Goal: Task Accomplishment & Management: Complete application form

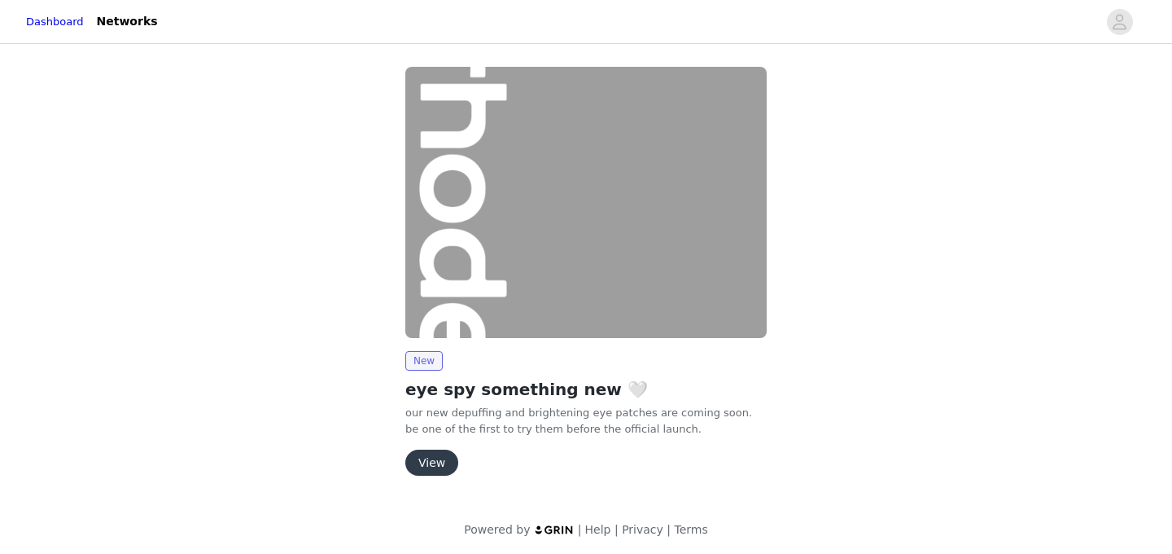
scroll to position [5, 0]
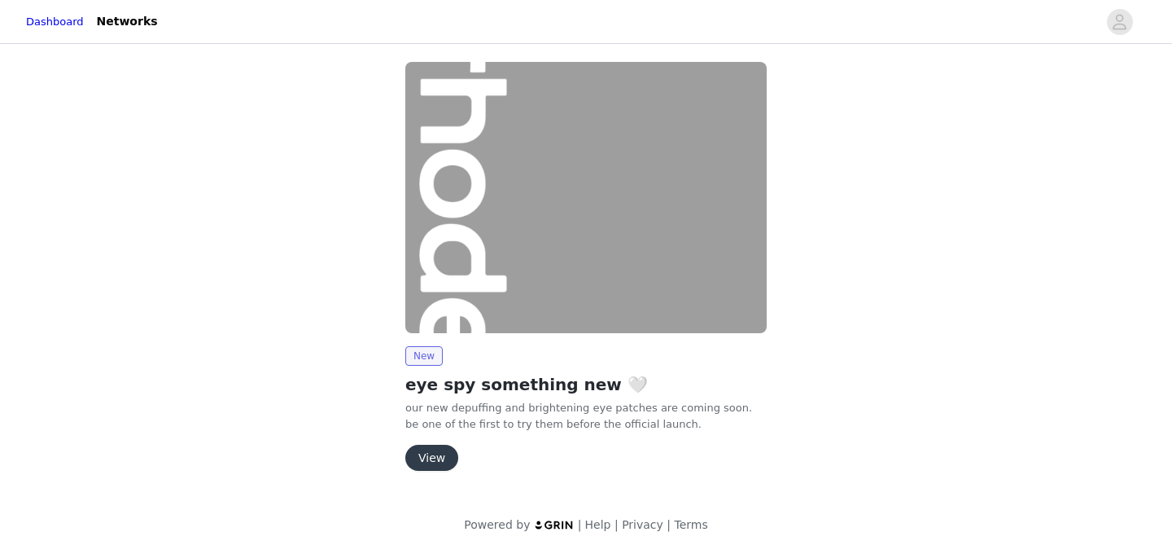
click at [445, 449] on button "View" at bounding box center [431, 458] width 53 height 26
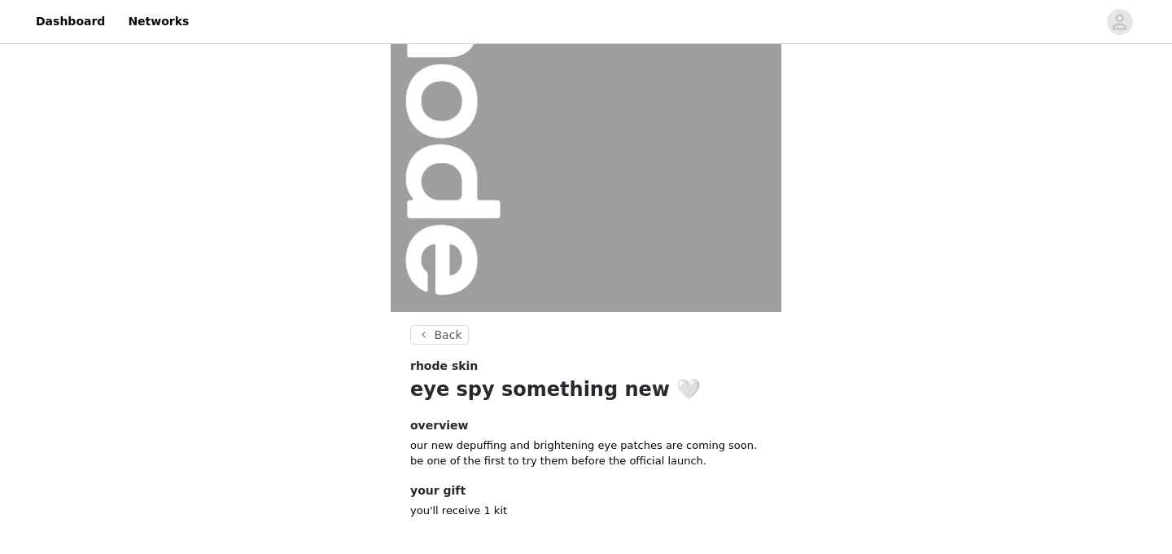
scroll to position [202, 0]
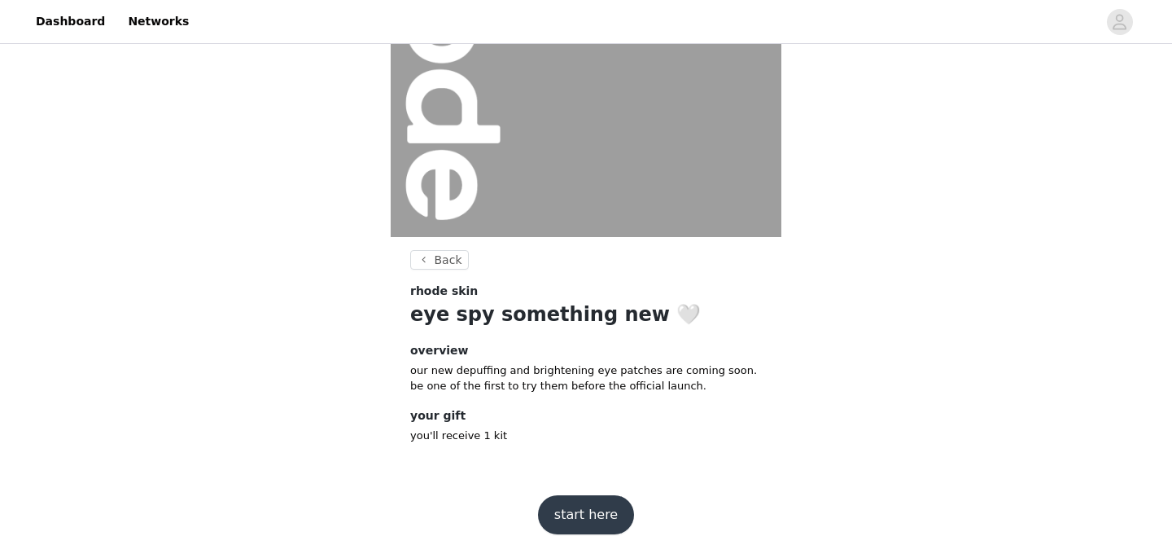
click at [579, 514] on button "start here" at bounding box center [586, 514] width 96 height 39
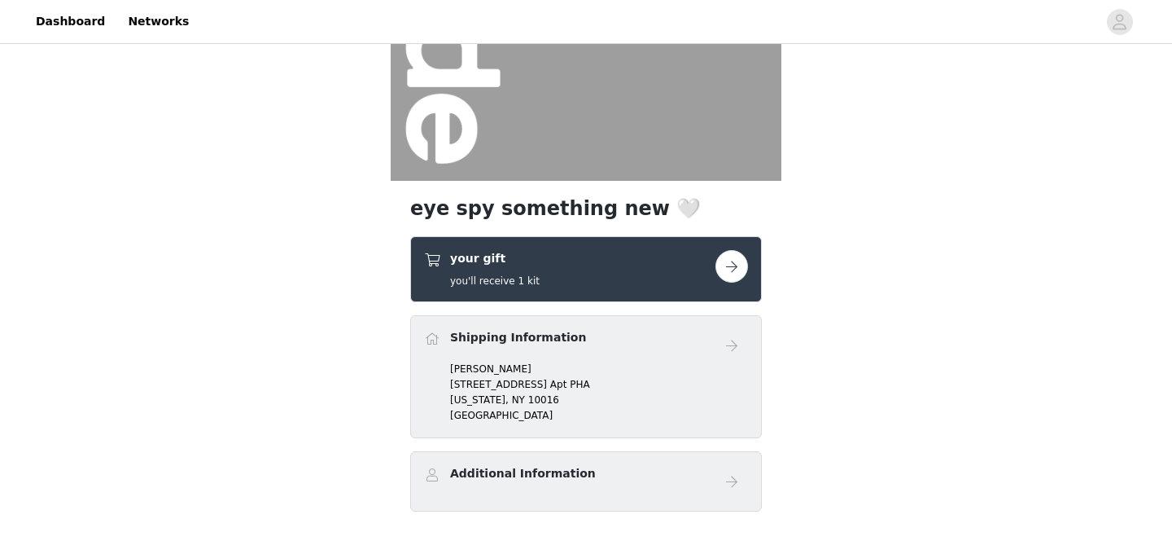
scroll to position [259, 0]
click at [734, 266] on button "button" at bounding box center [732, 265] width 33 height 33
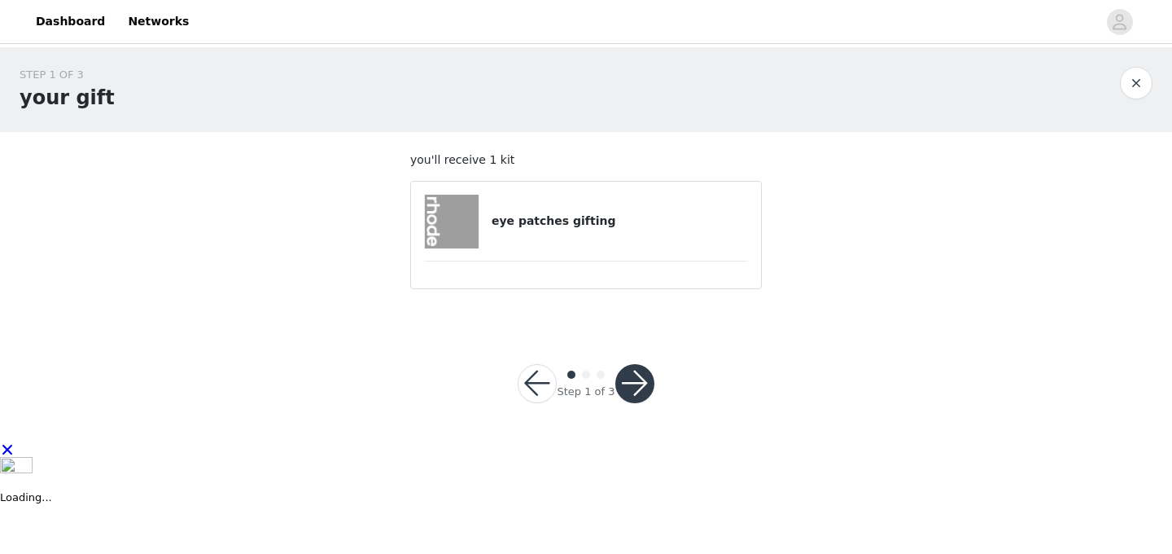
click at [633, 384] on button "button" at bounding box center [635, 383] width 39 height 39
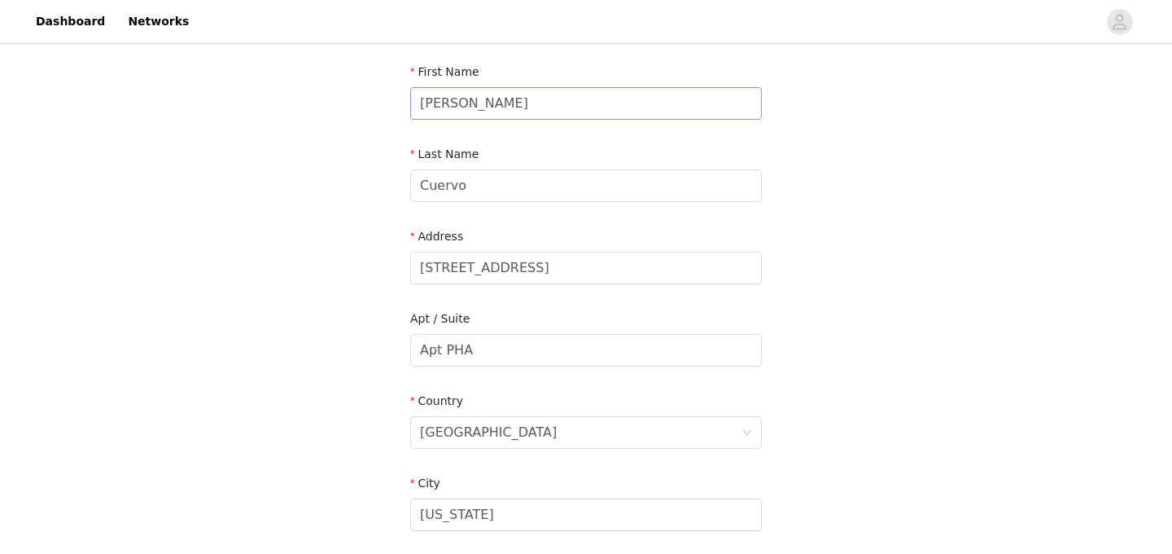
scroll to position [171, 0]
drag, startPoint x: 572, startPoint y: 258, endPoint x: 613, endPoint y: 270, distance: 43.3
click at [613, 270] on input "[STREET_ADDRESS]" at bounding box center [586, 267] width 352 height 33
paste input "[STREET_ADDRESS][US_STATE]"
drag, startPoint x: 528, startPoint y: 268, endPoint x: 590, endPoint y: 263, distance: 62.9
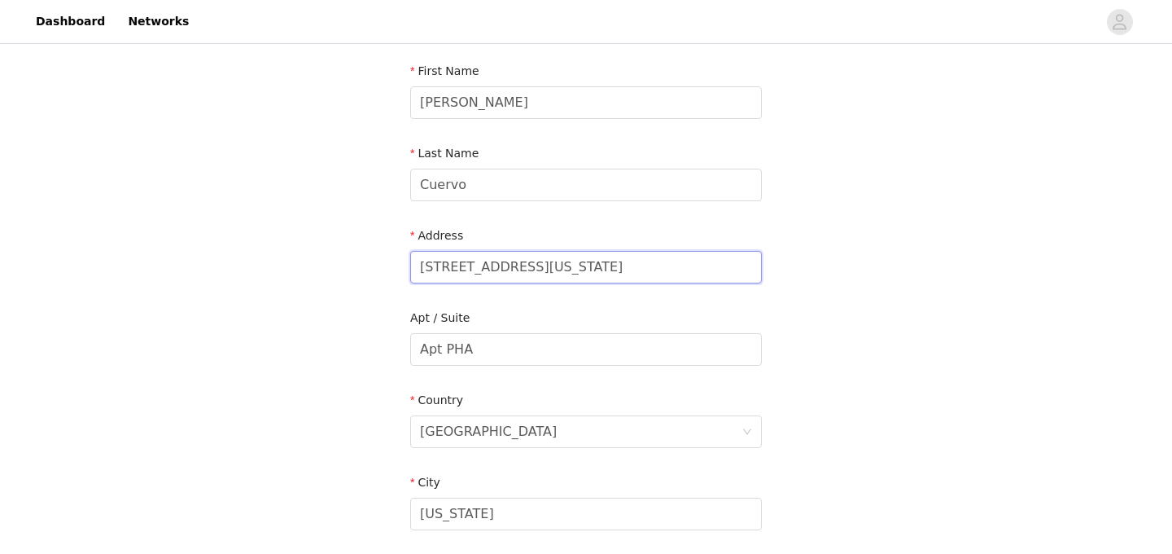
click at [590, 263] on input "[STREET_ADDRESS][US_STATE]" at bounding box center [586, 267] width 352 height 33
type input "[STREET_ADDRESS][US_STATE]"
click at [447, 351] on input "Apt PHA" at bounding box center [586, 349] width 352 height 33
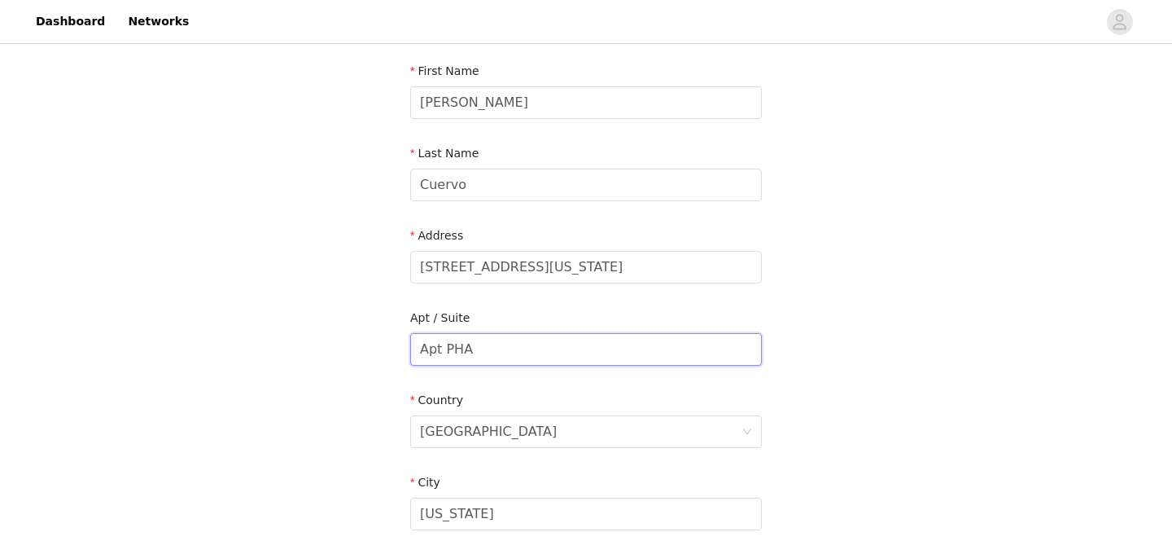
paste input "W.14D"
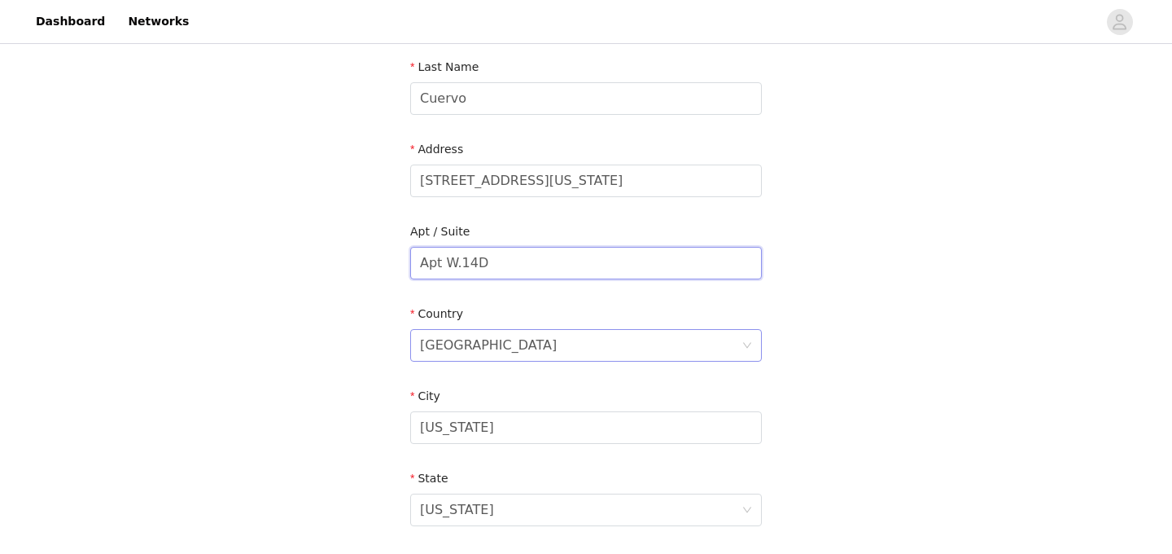
scroll to position [303, 0]
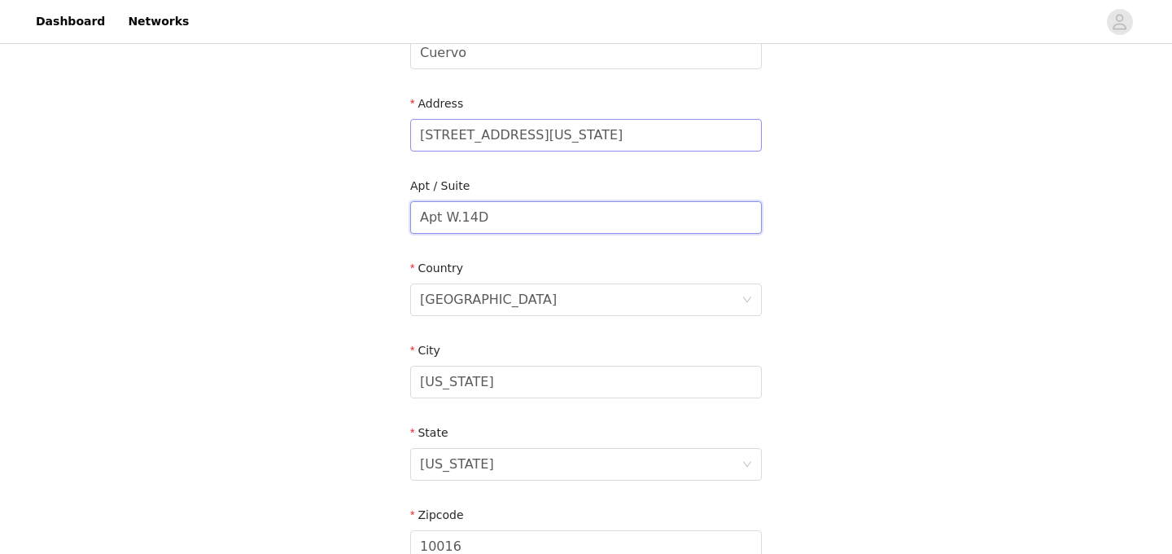
type input "Apt W.14D"
drag, startPoint x: 611, startPoint y: 134, endPoint x: 554, endPoint y: 131, distance: 57.1
click at [554, 131] on input "[STREET_ADDRESS][US_STATE]" at bounding box center [586, 135] width 352 height 33
drag, startPoint x: 662, startPoint y: 138, endPoint x: 617, endPoint y: 136, distance: 44.8
click at [616, 136] on input "[STREET_ADDRESS][US_STATE]" at bounding box center [586, 135] width 352 height 33
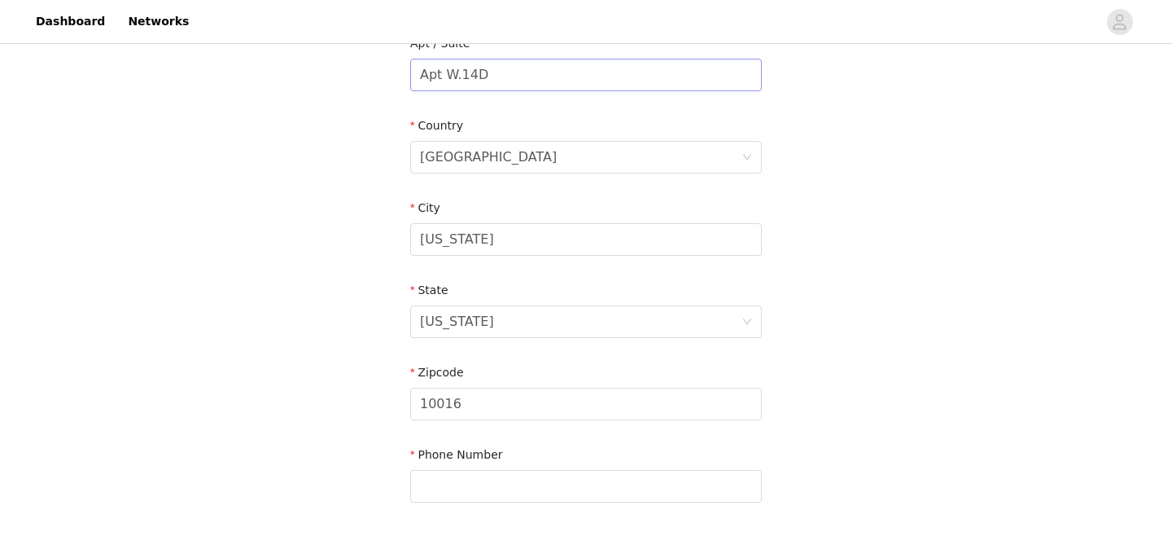
scroll to position [441, 0]
type input "[STREET_ADDRESS][US_STATE]"
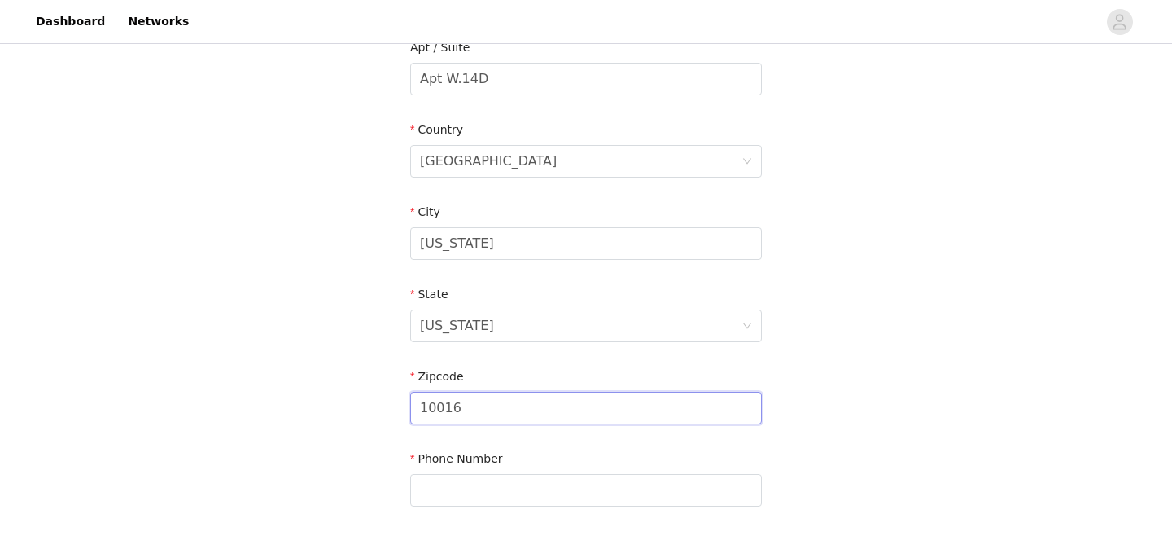
click at [467, 410] on input "10016" at bounding box center [586, 408] width 352 height 33
paste input "text"
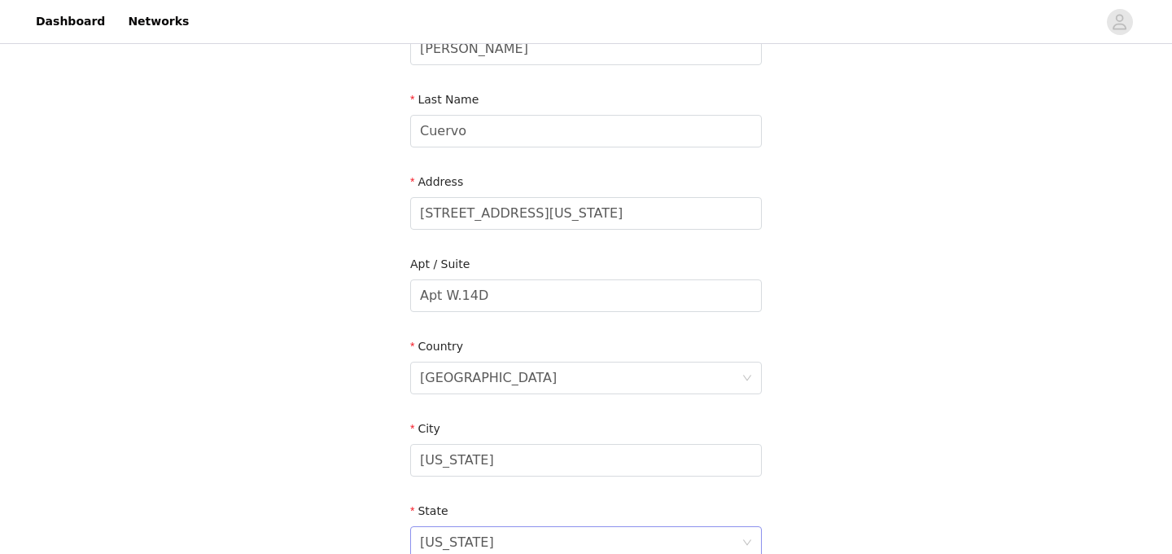
scroll to position [226, 0]
type input "10016"
drag, startPoint x: 523, startPoint y: 212, endPoint x: 670, endPoint y: 219, distance: 147.5
click at [670, 219] on input "[STREET_ADDRESS][US_STATE]" at bounding box center [586, 212] width 352 height 33
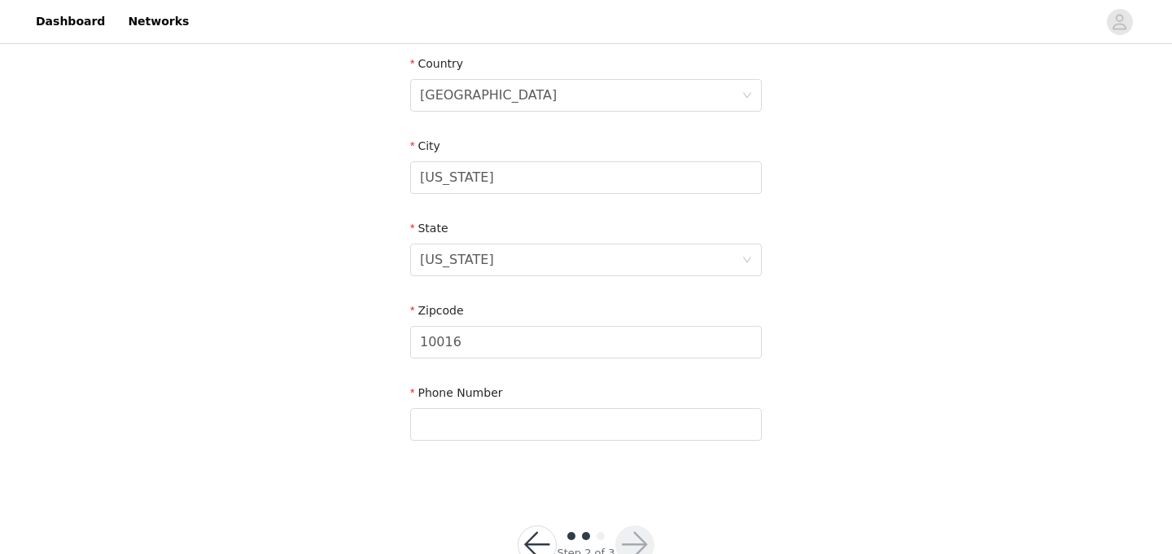
scroll to position [557, 0]
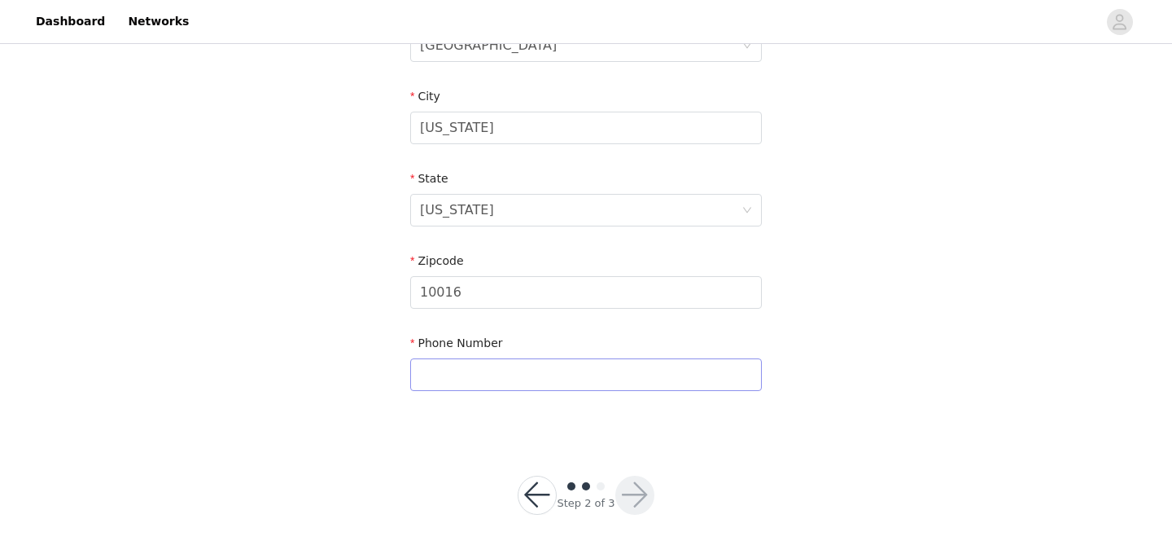
type input "[STREET_ADDRESS]"
click at [496, 379] on input "text" at bounding box center [586, 374] width 352 height 33
paste input "[PHONE_NUMBER]"
type input "[PHONE_NUMBER]"
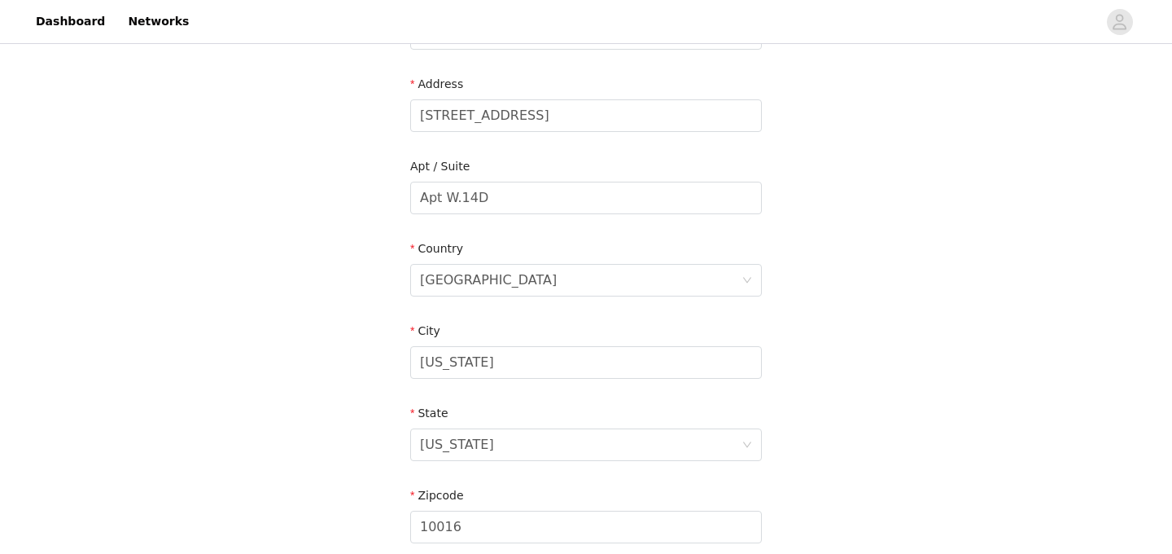
scroll to position [0, 0]
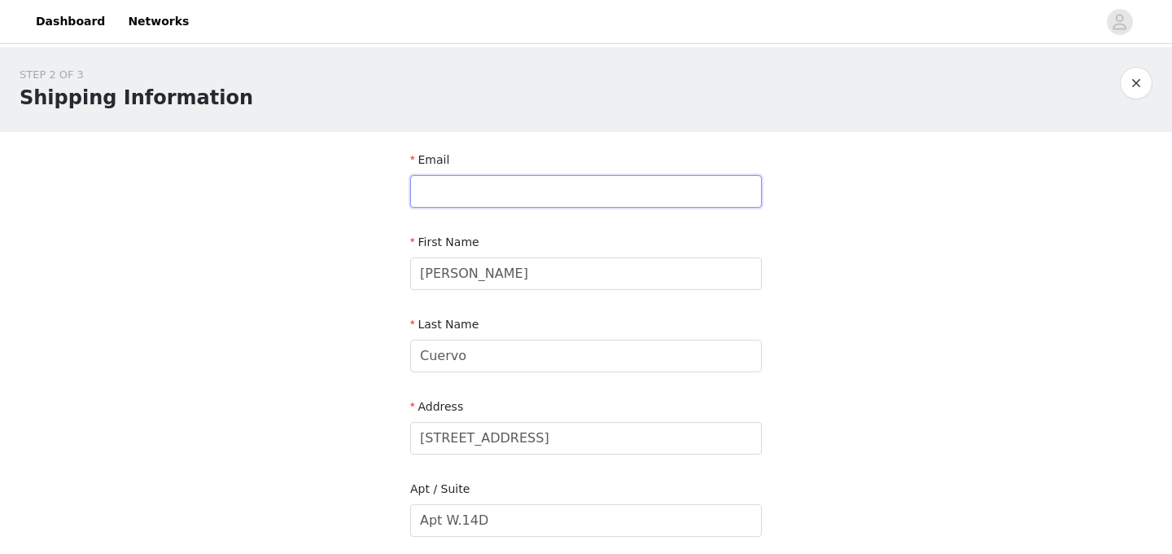
click at [502, 196] on input "text" at bounding box center [586, 191] width 352 height 33
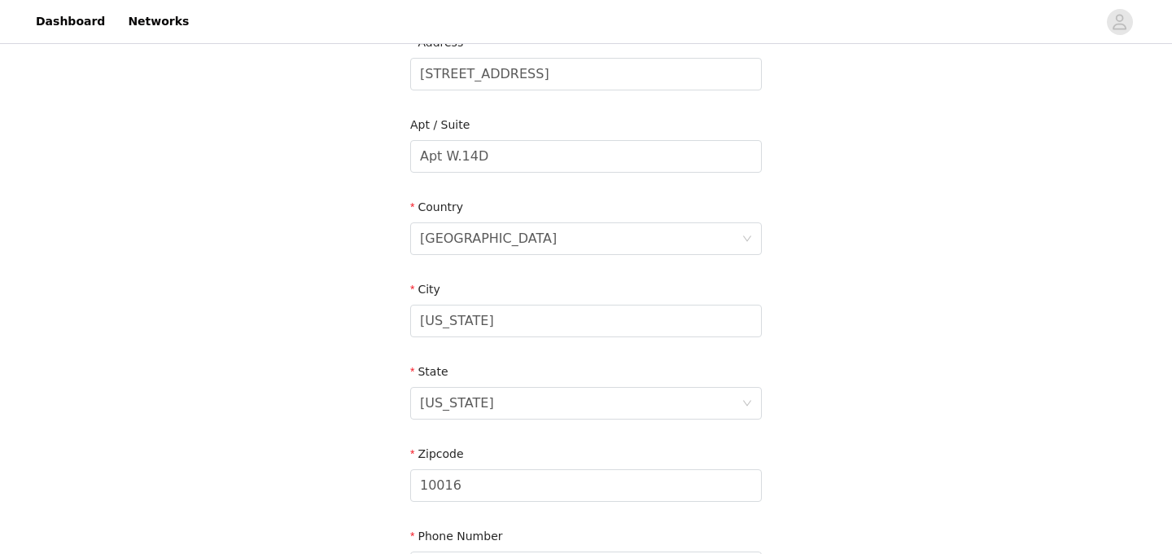
scroll to position [557, 0]
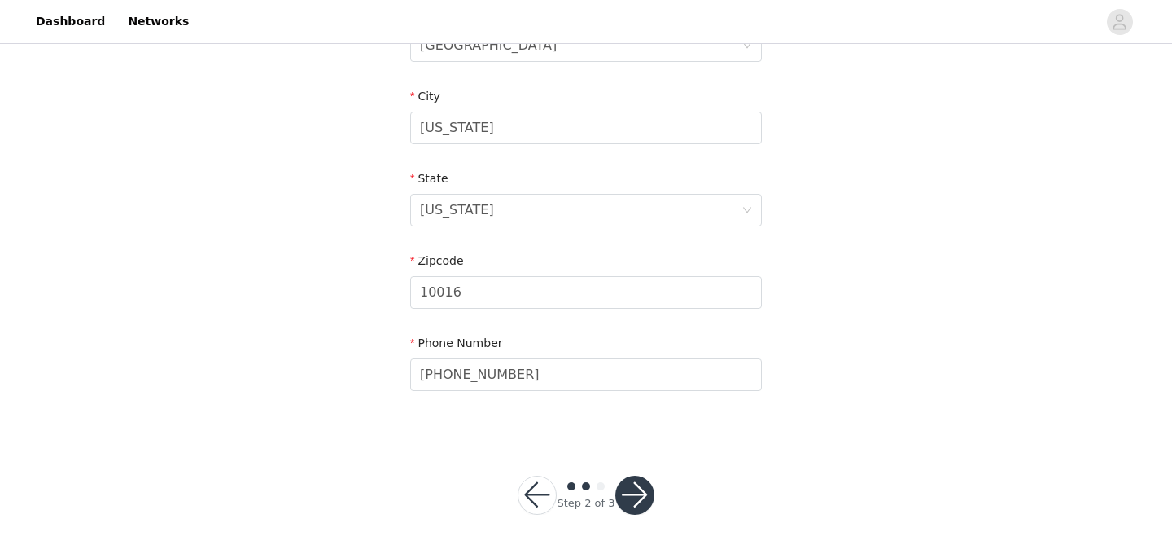
type input "[EMAIL_ADDRESS][DOMAIN_NAME]"
click at [627, 491] on button "button" at bounding box center [635, 494] width 39 height 39
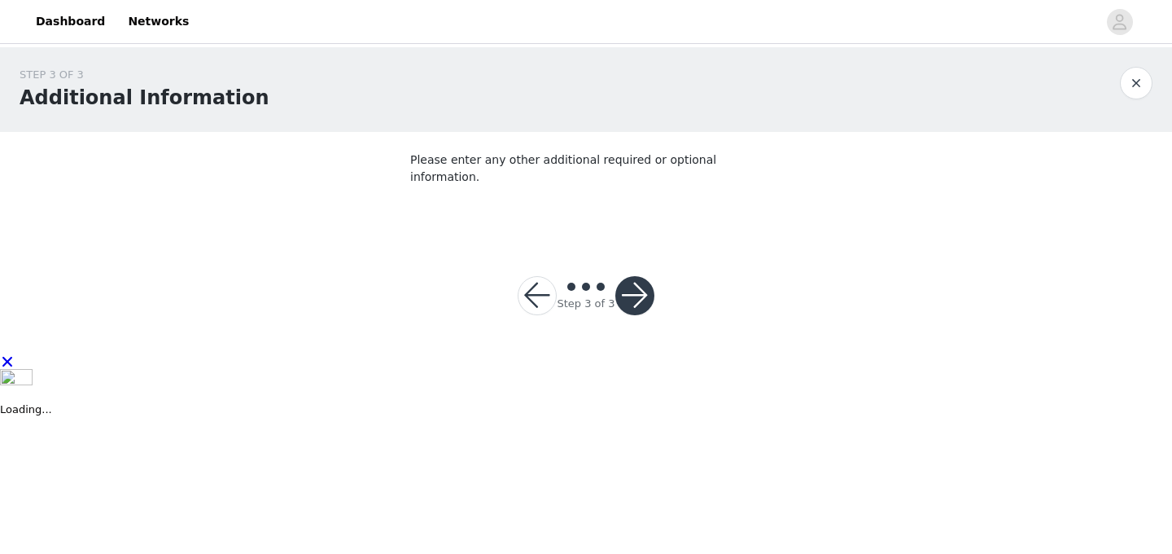
click at [660, 311] on div "Step 3 of 3" at bounding box center [585, 295] width 175 height 78
click at [637, 280] on button "button" at bounding box center [635, 295] width 39 height 39
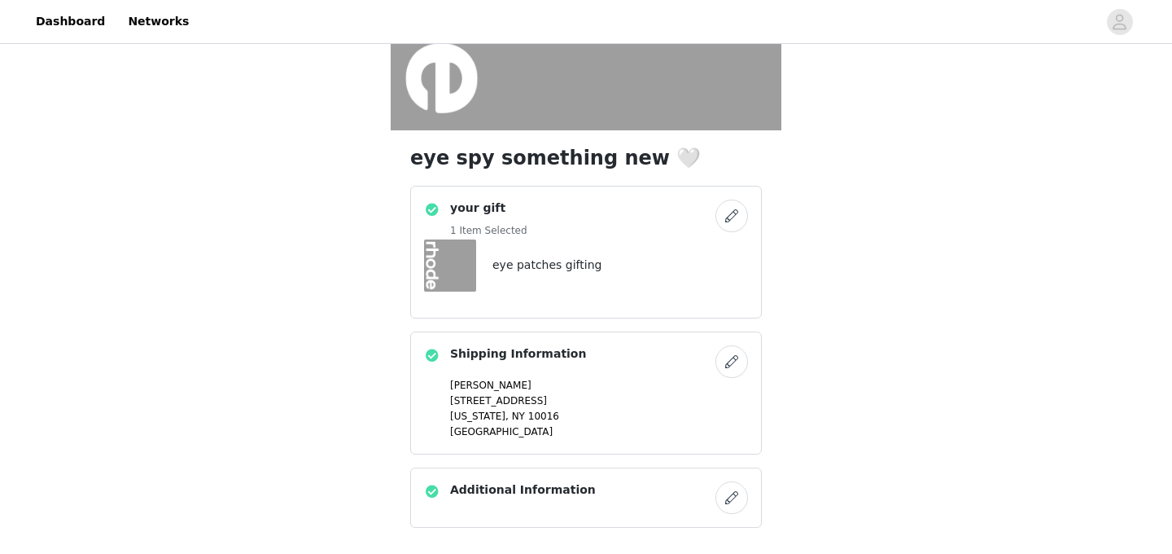
scroll to position [420, 0]
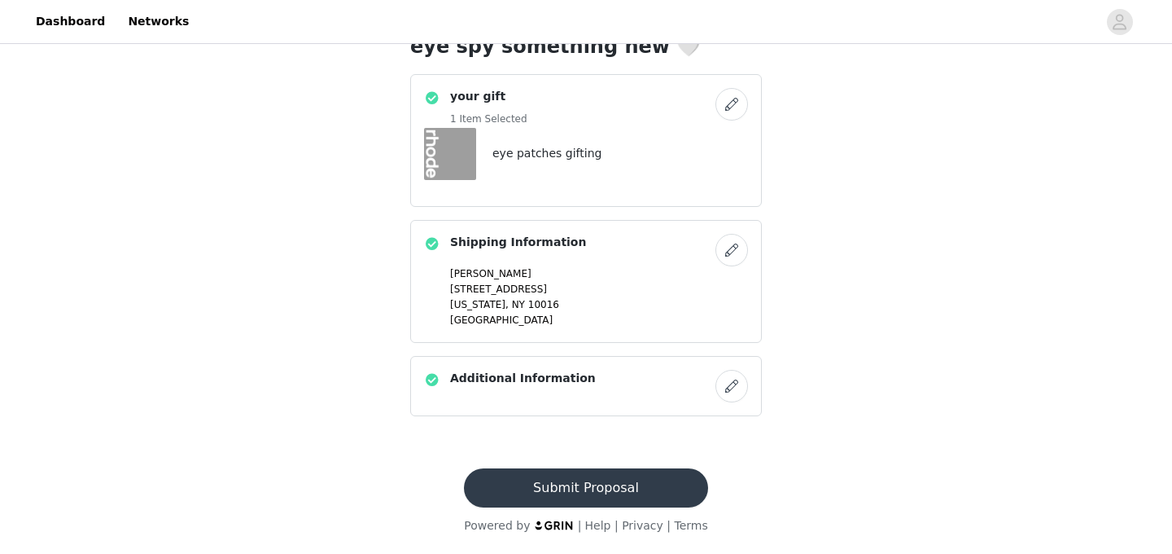
click at [592, 486] on button "Submit Proposal" at bounding box center [585, 487] width 243 height 39
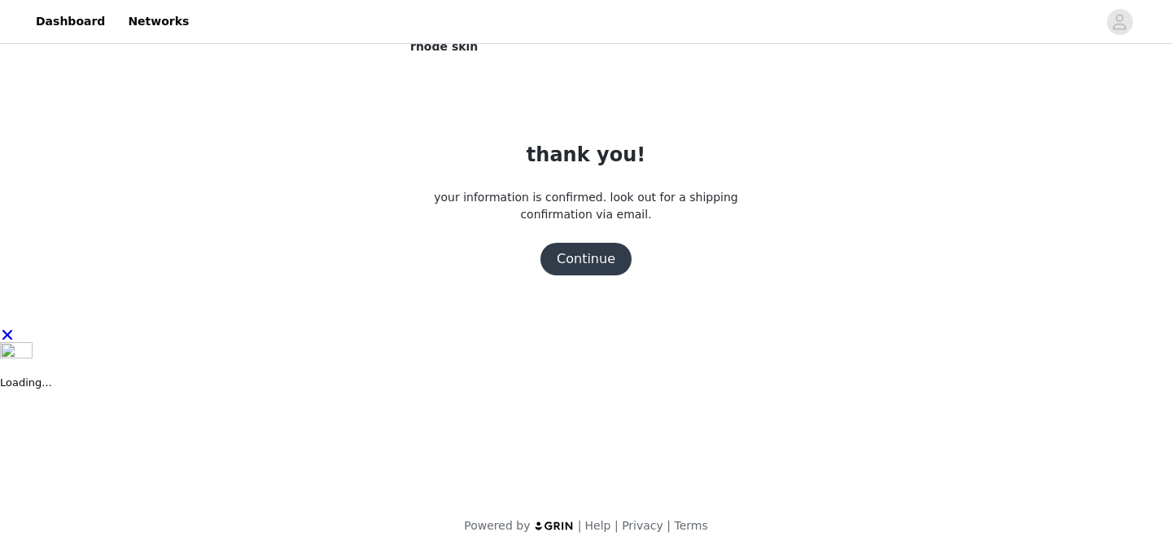
scroll to position [0, 0]
